Goal: Information Seeking & Learning: Learn about a topic

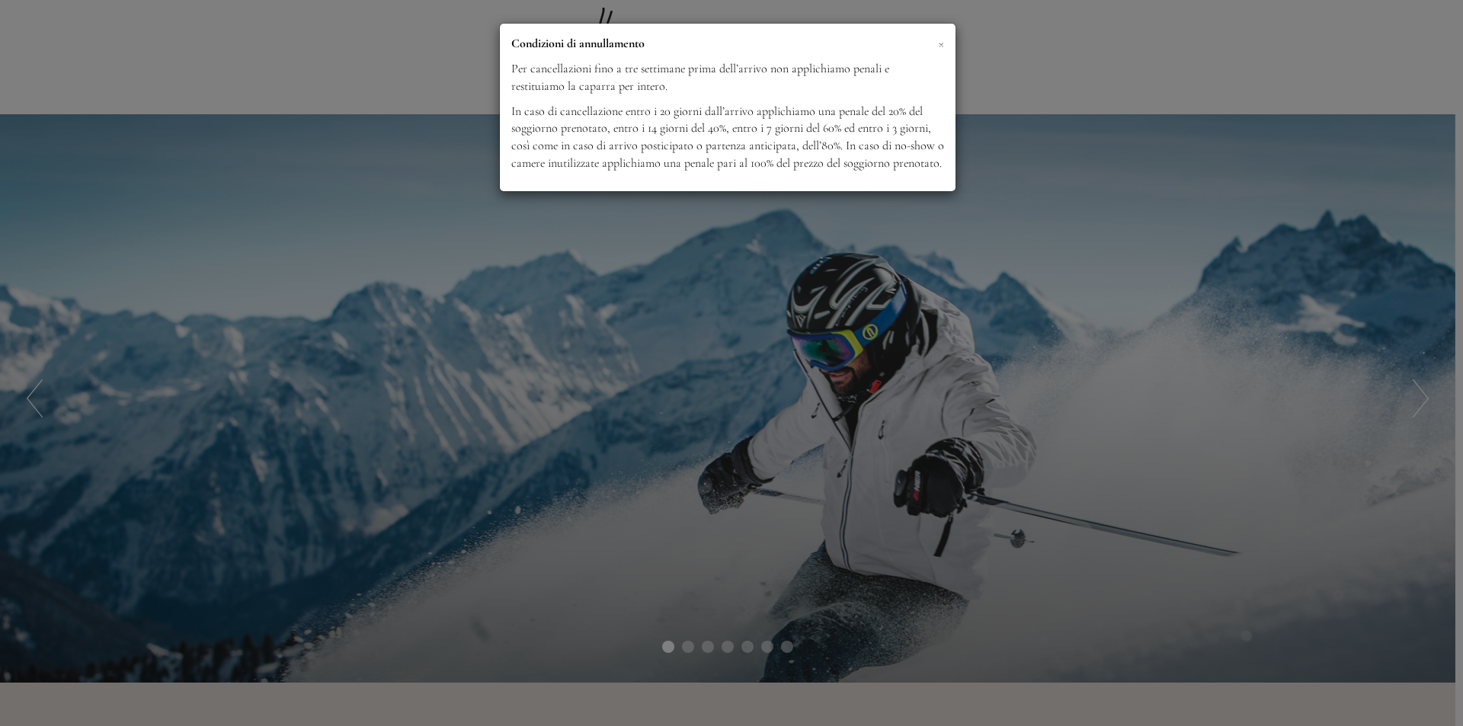
click at [939, 43] on span "×" at bounding box center [941, 43] width 6 height 19
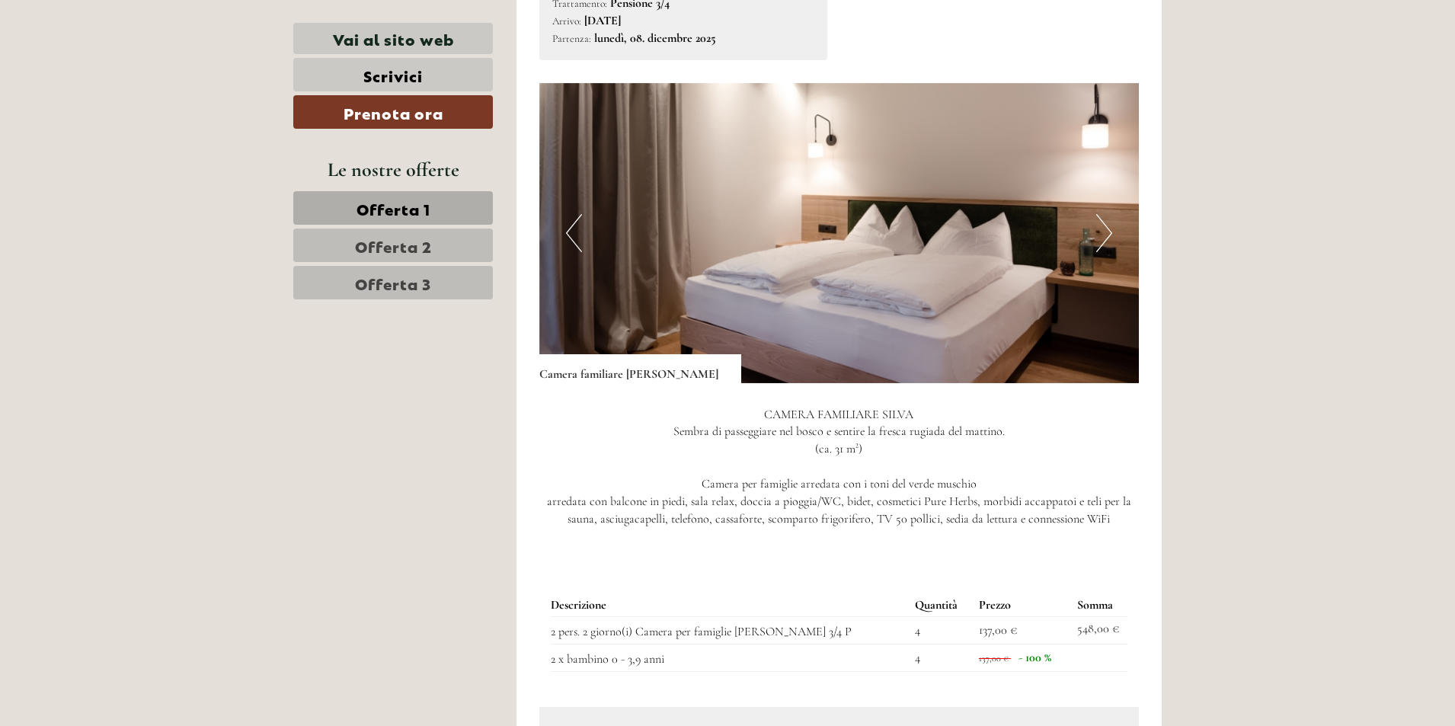
scroll to position [1143, 0]
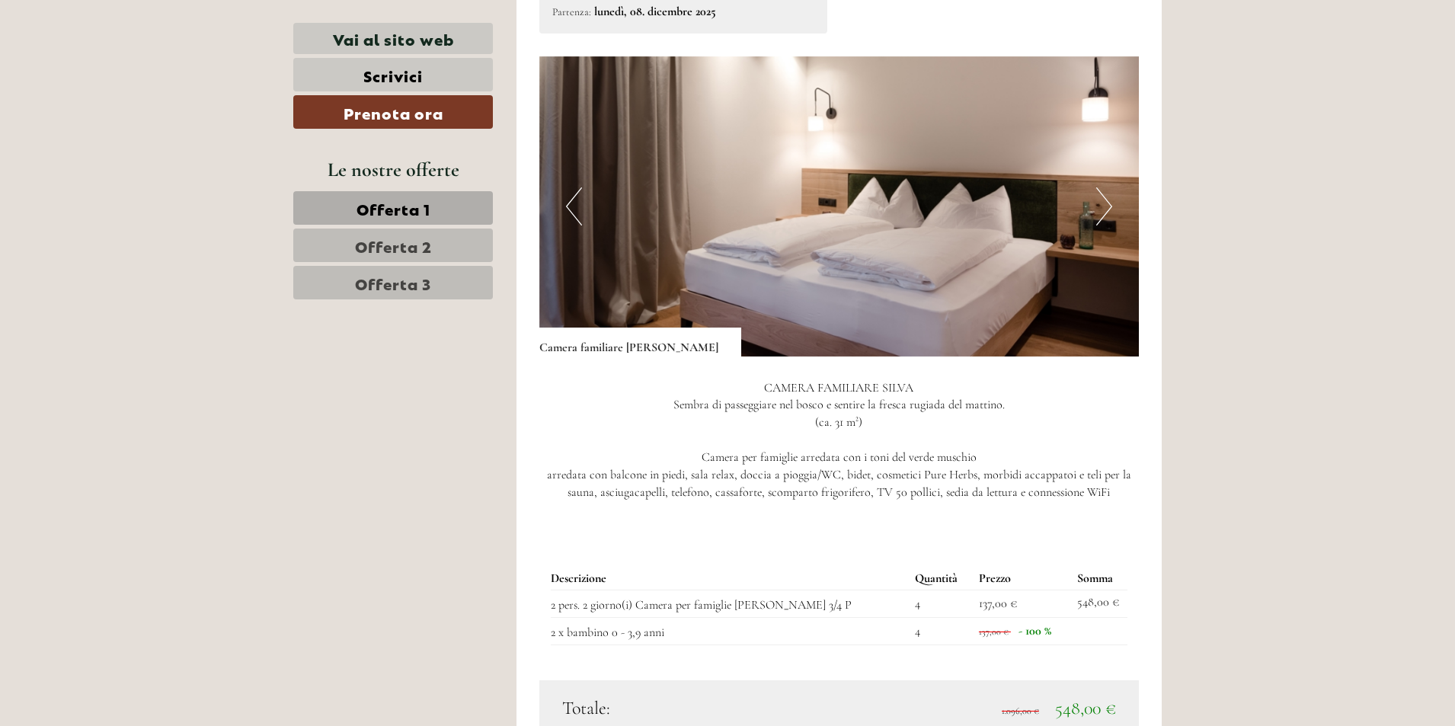
click at [1101, 187] on button "Next" at bounding box center [1104, 206] width 16 height 38
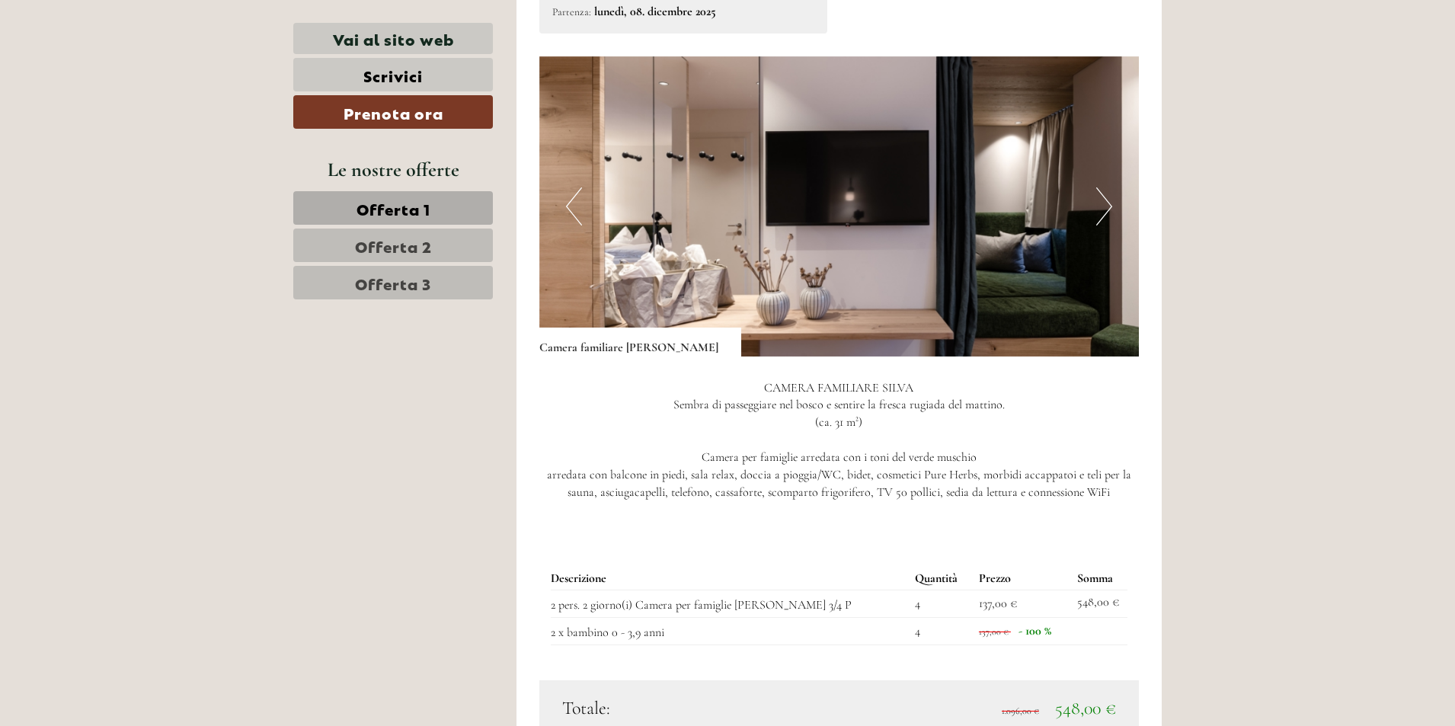
click at [1101, 187] on button "Next" at bounding box center [1104, 206] width 16 height 38
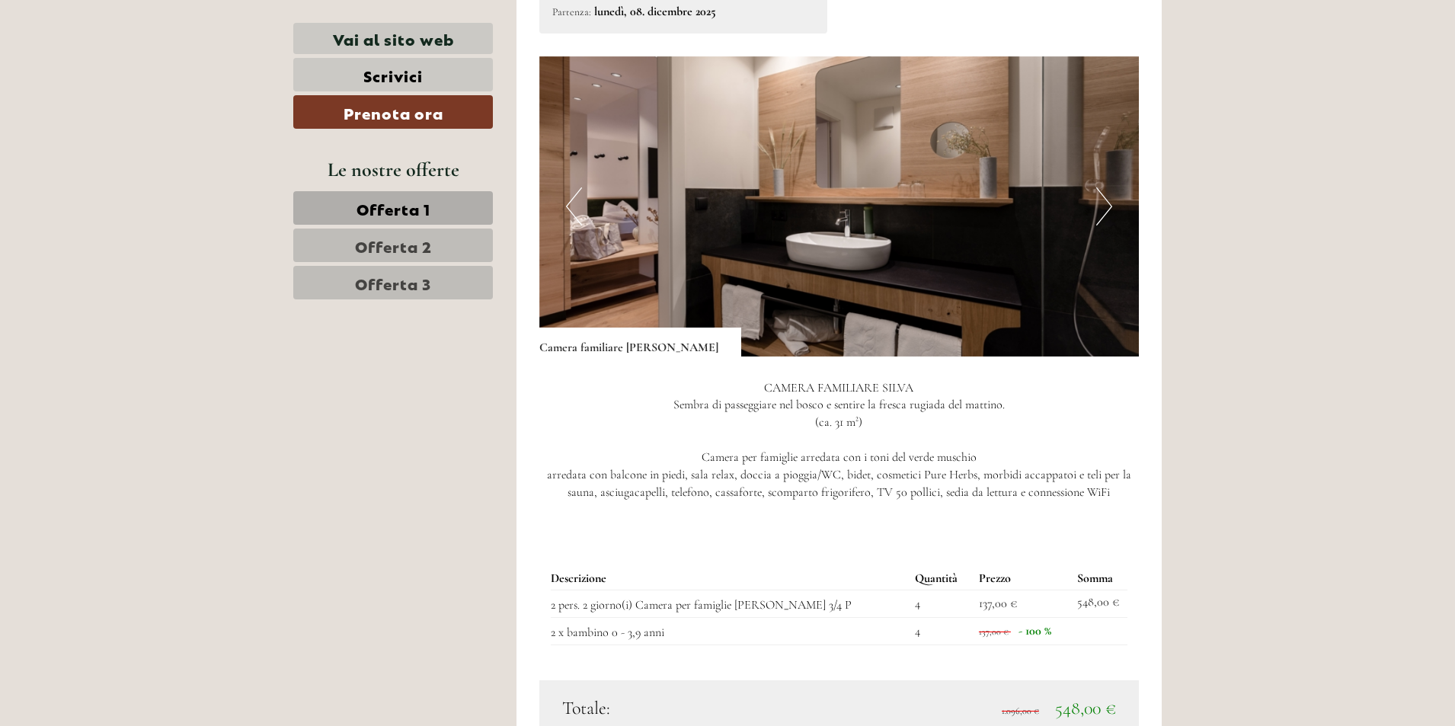
click at [1101, 187] on button "Next" at bounding box center [1104, 206] width 16 height 38
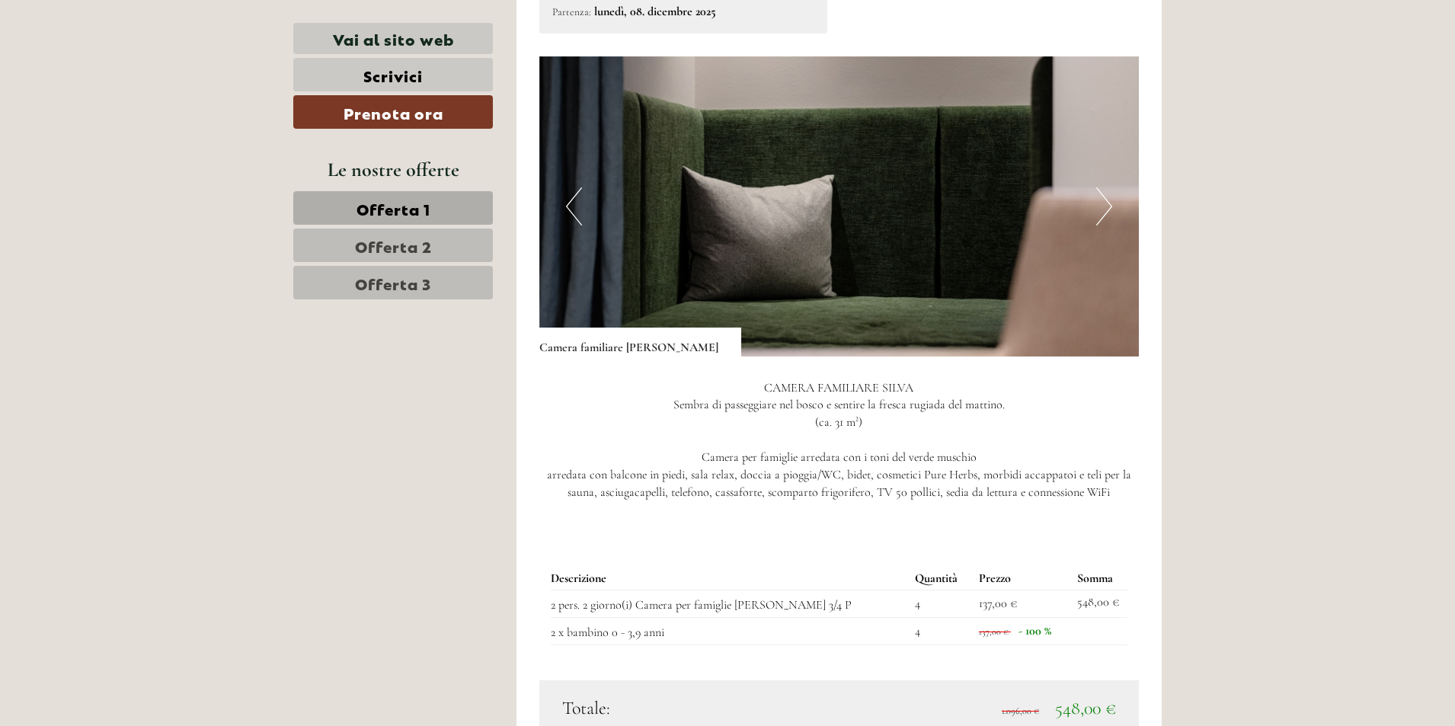
click at [1101, 187] on button "Next" at bounding box center [1104, 206] width 16 height 38
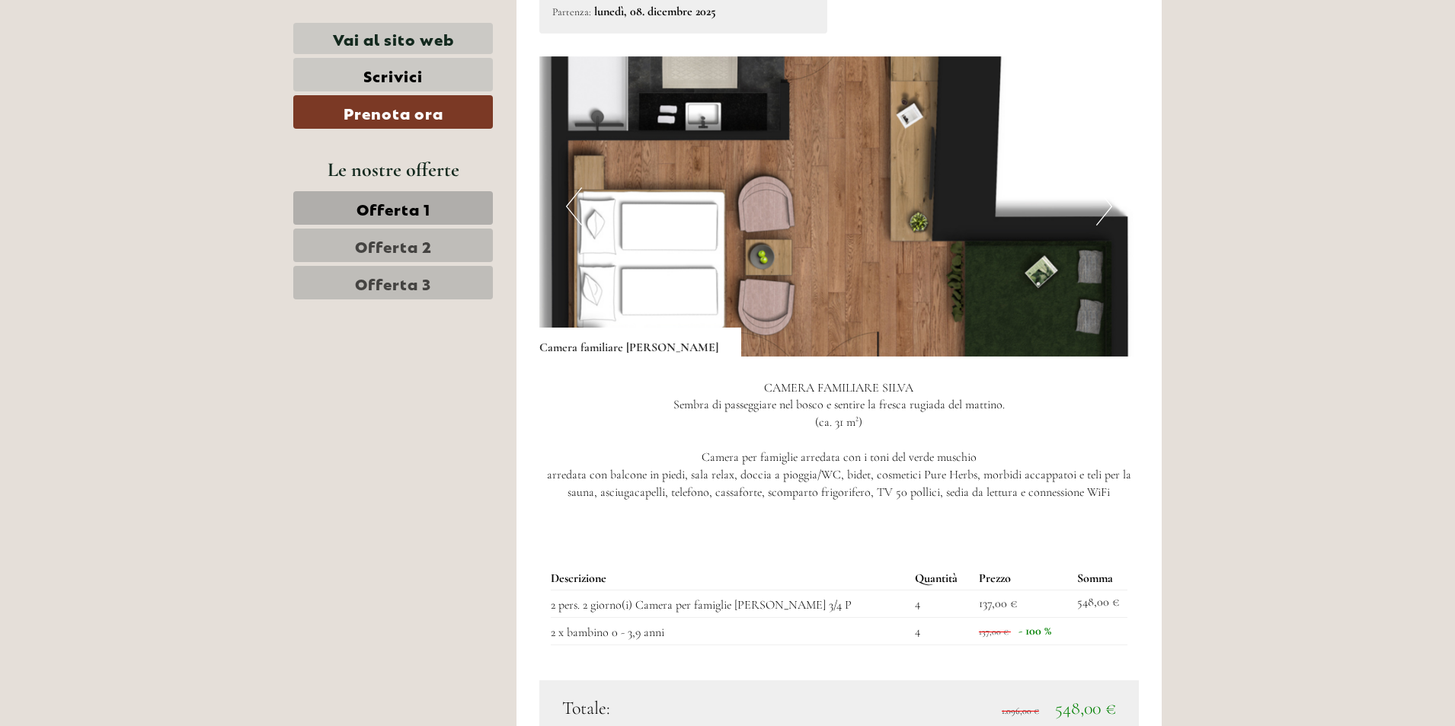
click at [1101, 187] on button "Next" at bounding box center [1104, 206] width 16 height 38
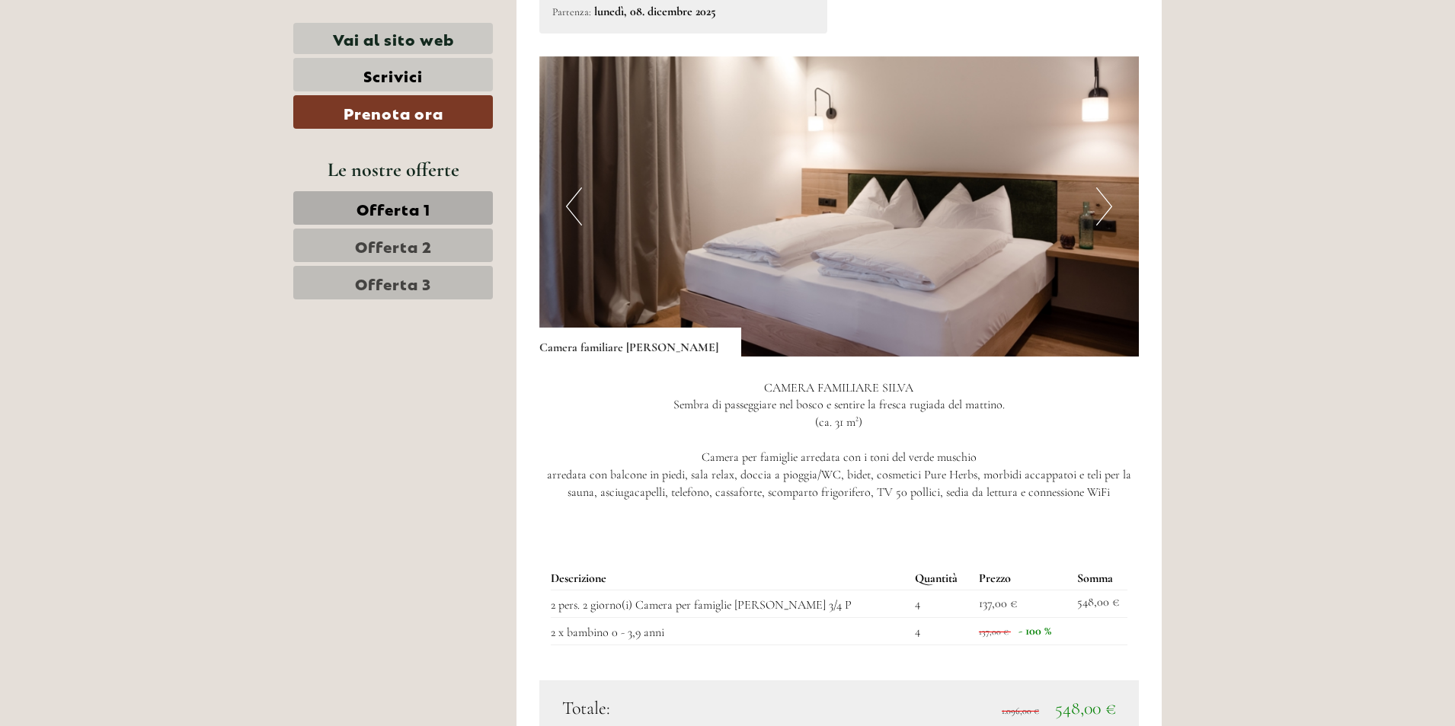
click at [582, 197] on img at bounding box center [839, 206] width 600 height 300
click at [574, 197] on button "Previous" at bounding box center [574, 206] width 16 height 38
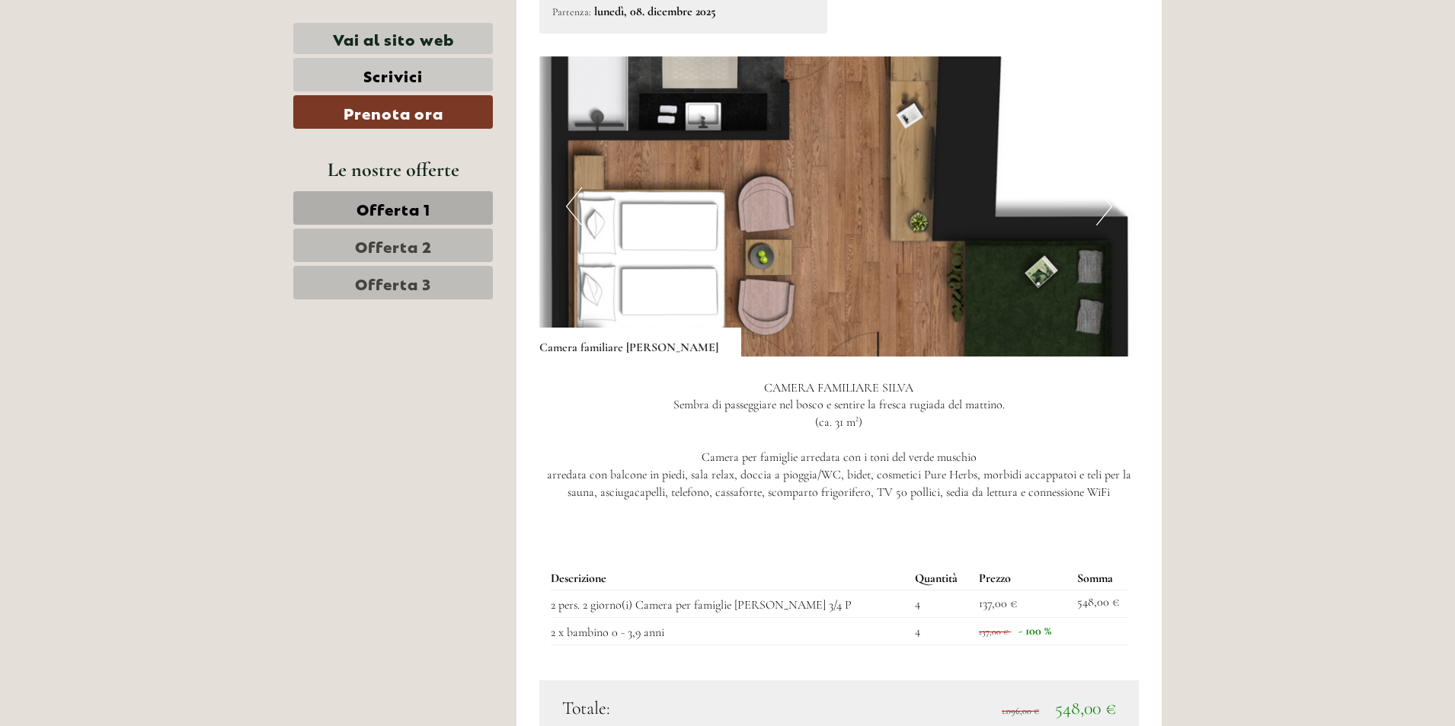
click at [1103, 192] on button "Next" at bounding box center [1104, 206] width 16 height 38
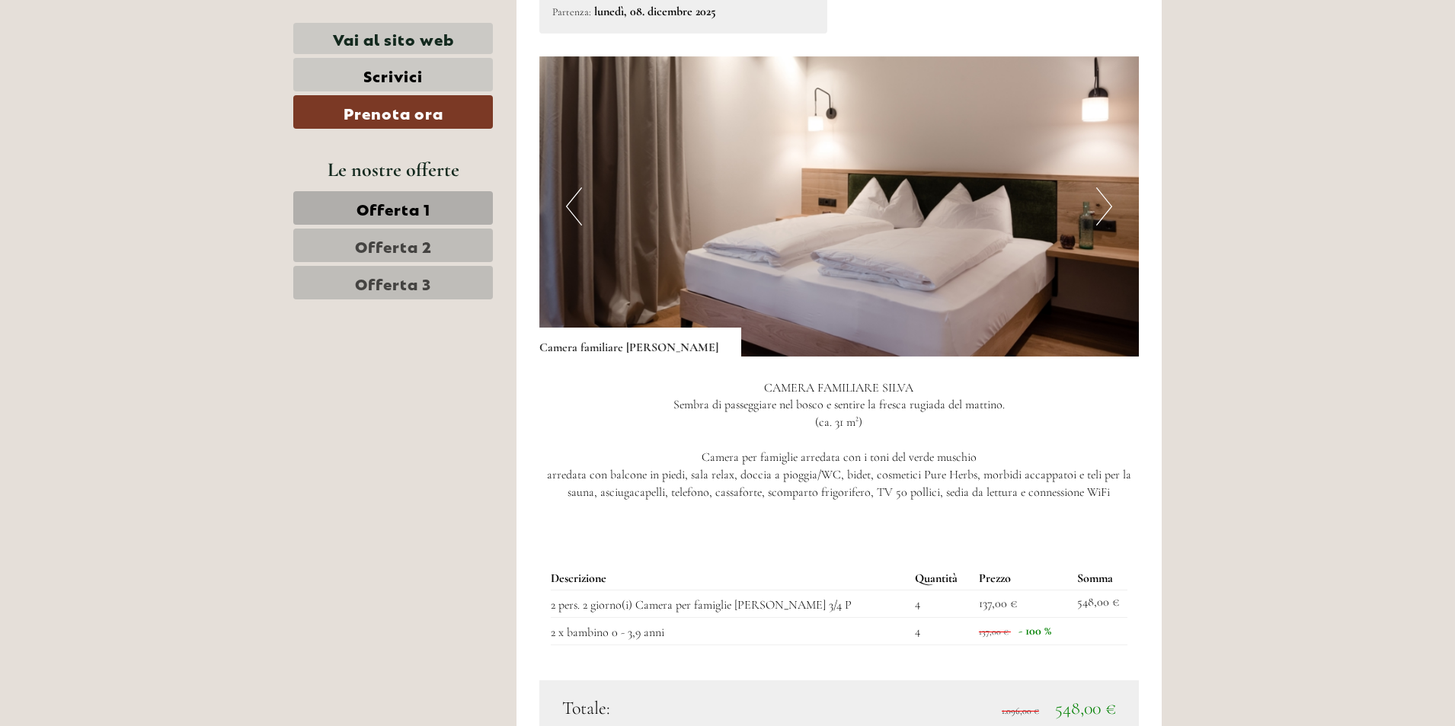
click at [1103, 192] on button "Next" at bounding box center [1104, 206] width 16 height 38
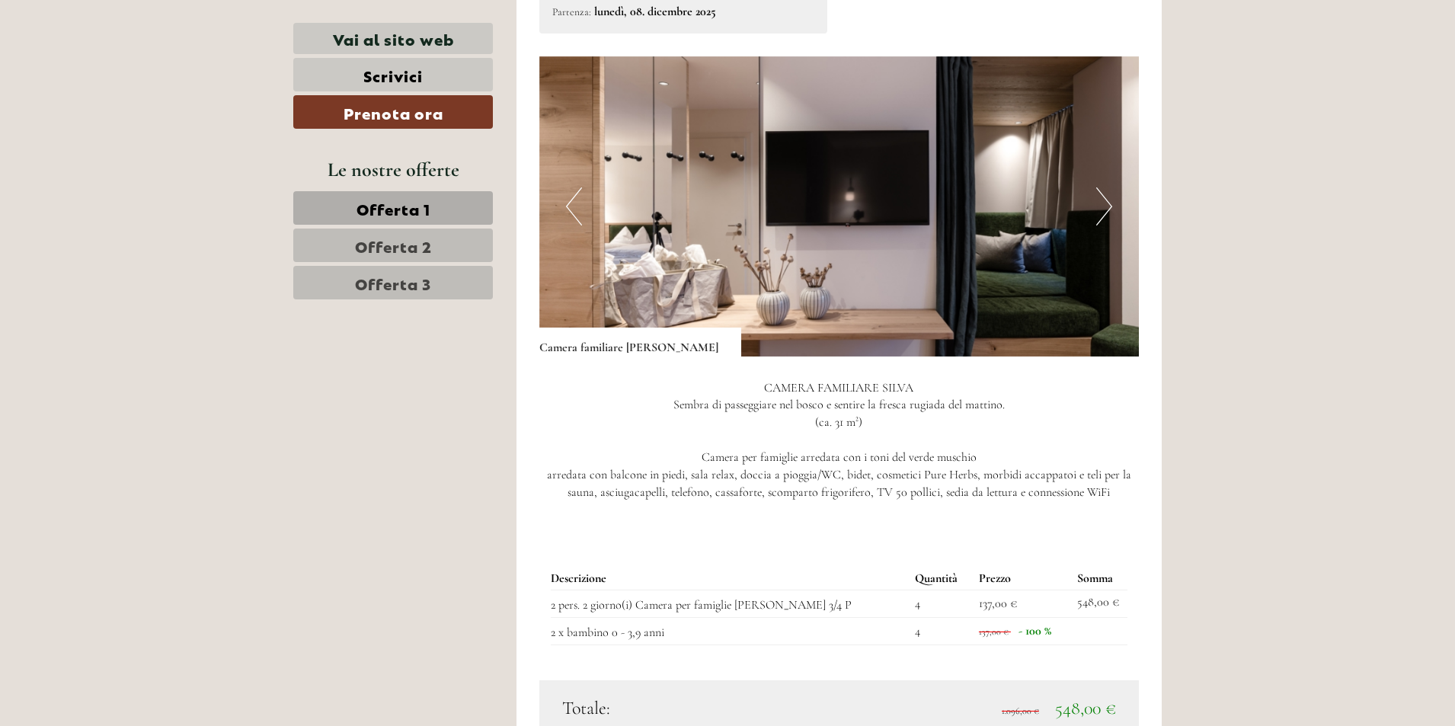
click at [1103, 192] on button "Next" at bounding box center [1104, 206] width 16 height 38
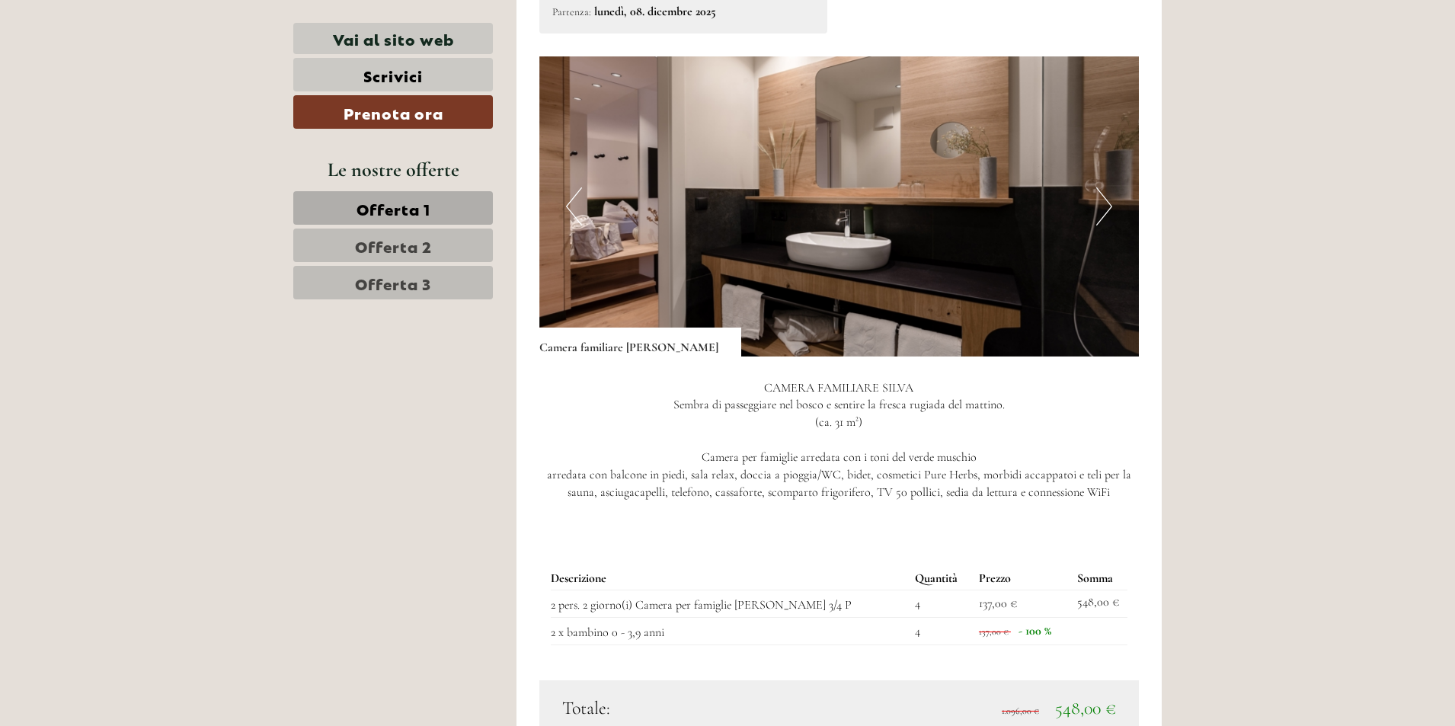
click at [1103, 192] on button "Next" at bounding box center [1104, 206] width 16 height 38
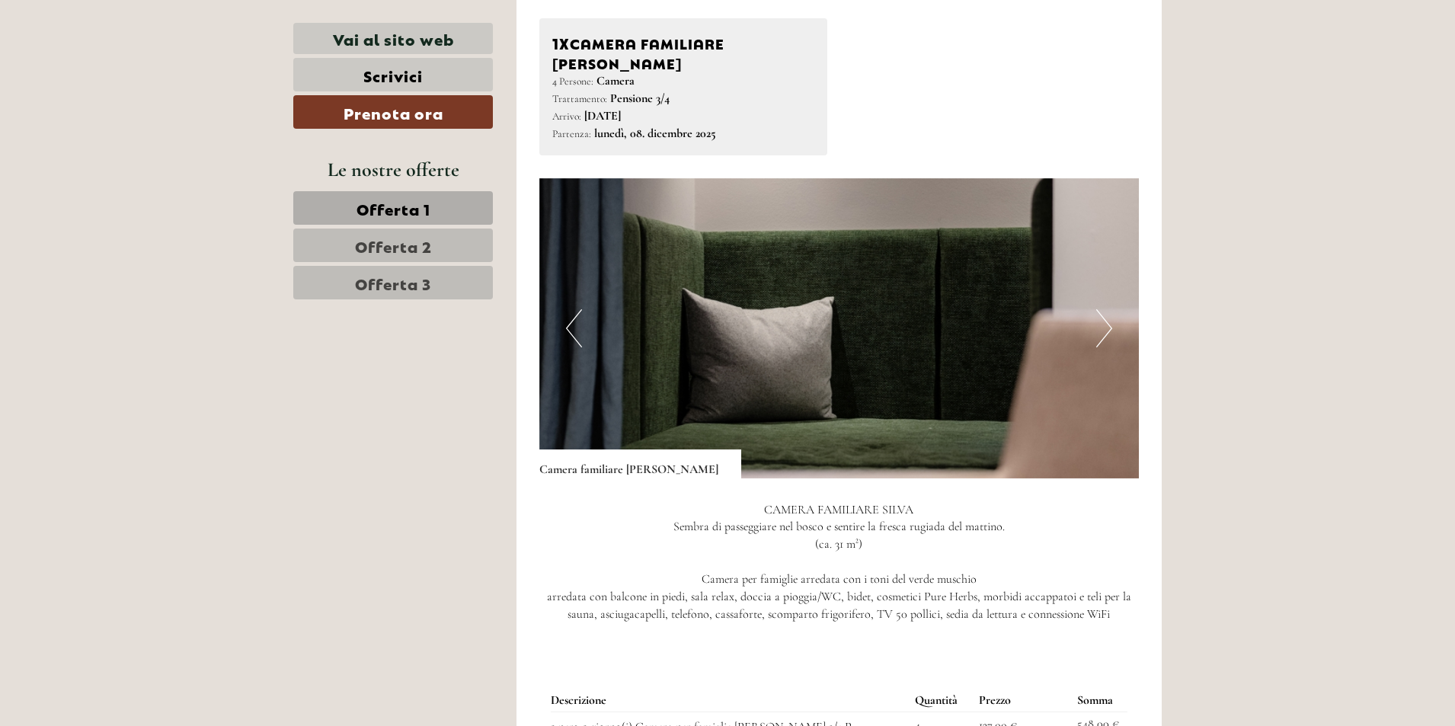
scroll to position [838, 0]
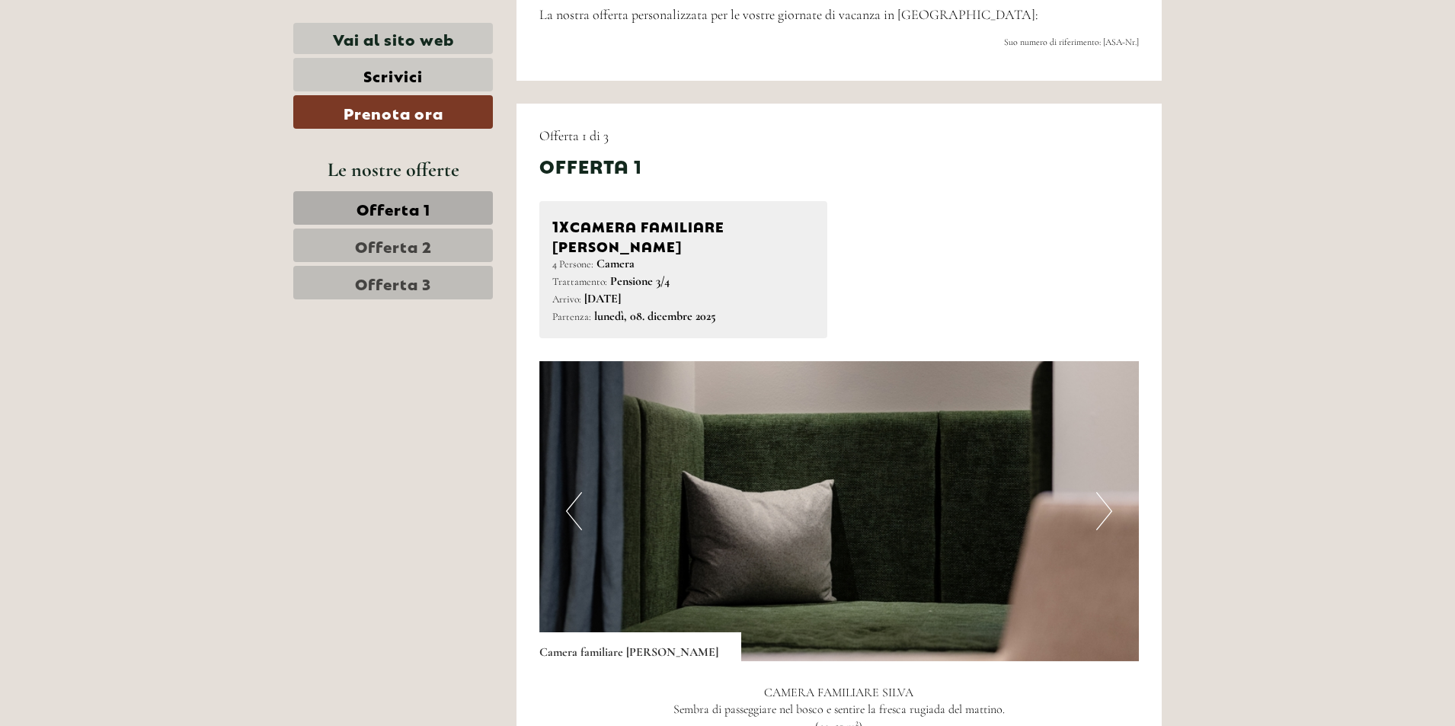
click at [379, 213] on span "Offerta 1" at bounding box center [394, 207] width 74 height 21
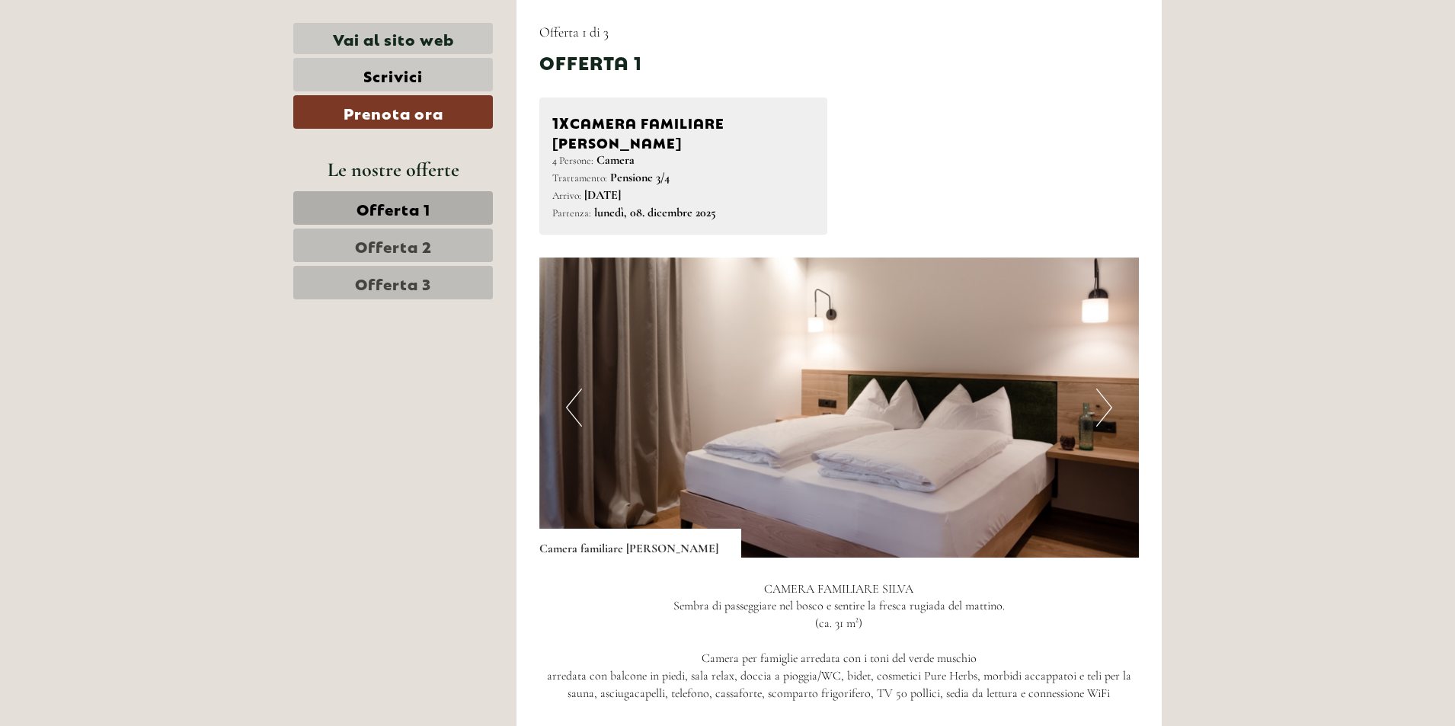
click at [405, 241] on span "Offerta 2" at bounding box center [393, 245] width 77 height 21
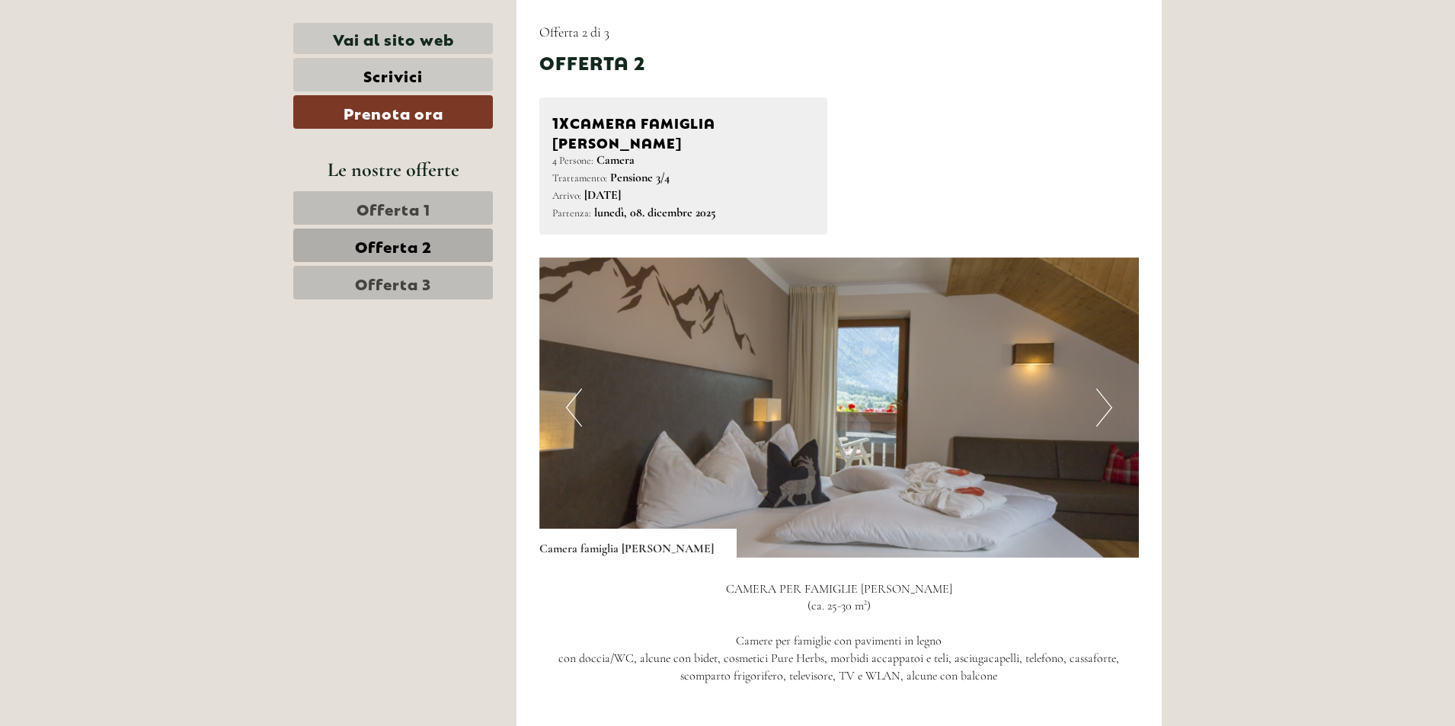
click at [414, 255] on span "Offerta 2" at bounding box center [393, 245] width 77 height 21
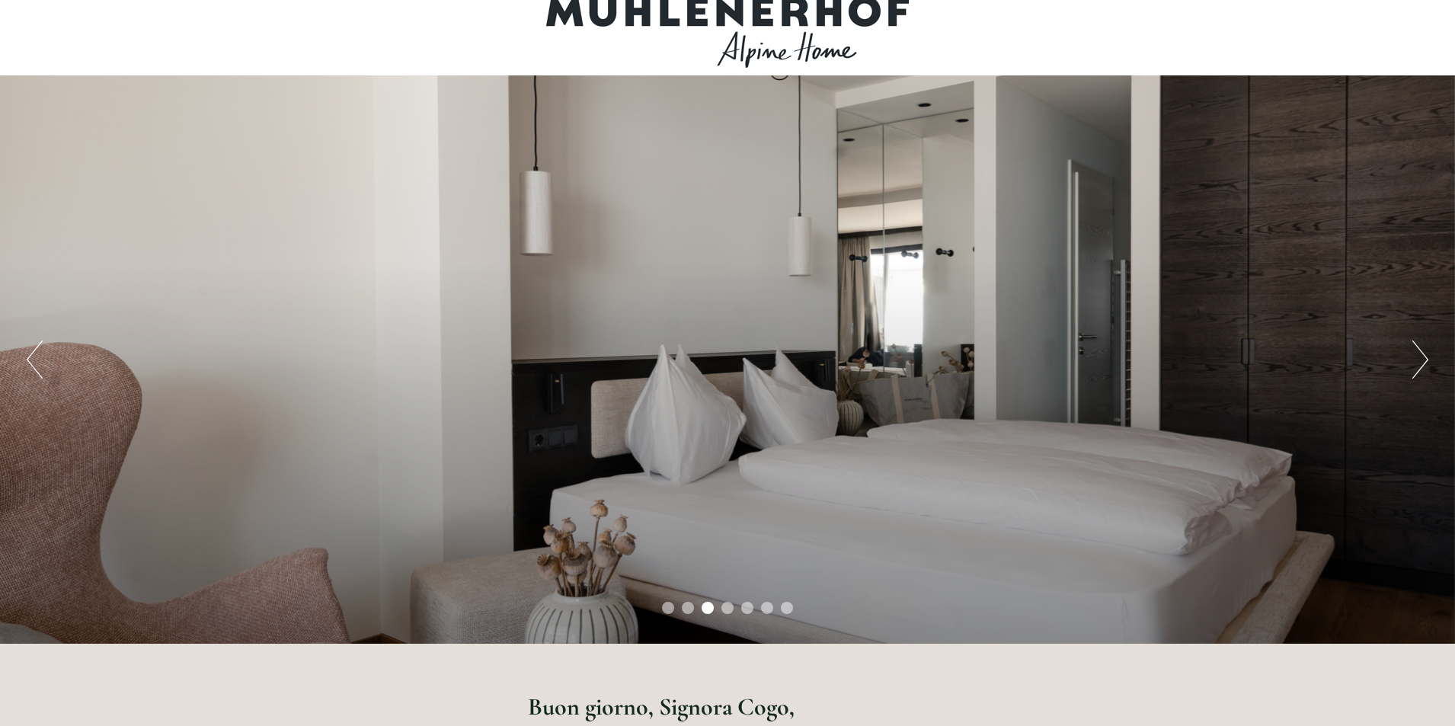
scroll to position [0, 0]
